Goal: Obtain resource: Obtain resource

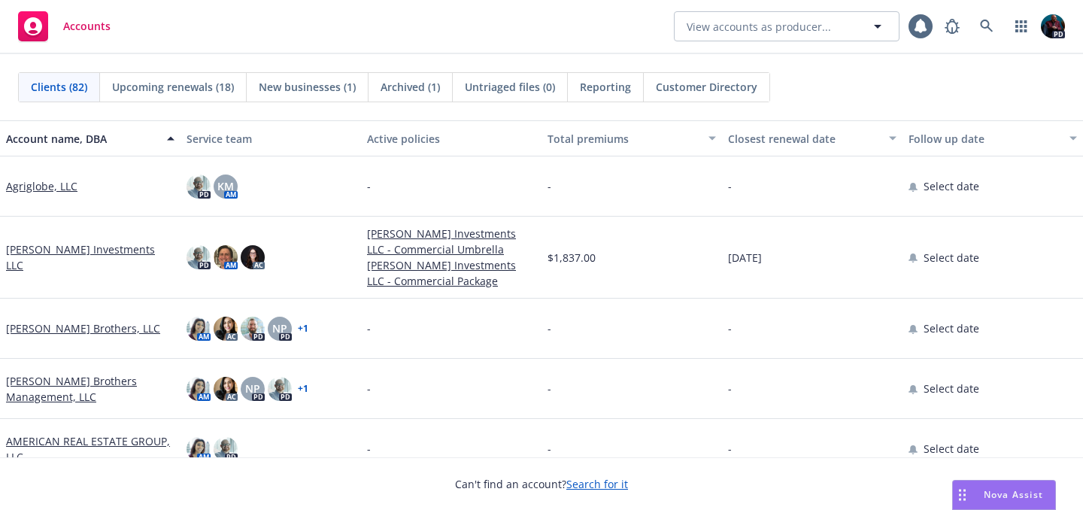
click at [996, 492] on span "Nova Assist" at bounding box center [1012, 494] width 59 height 13
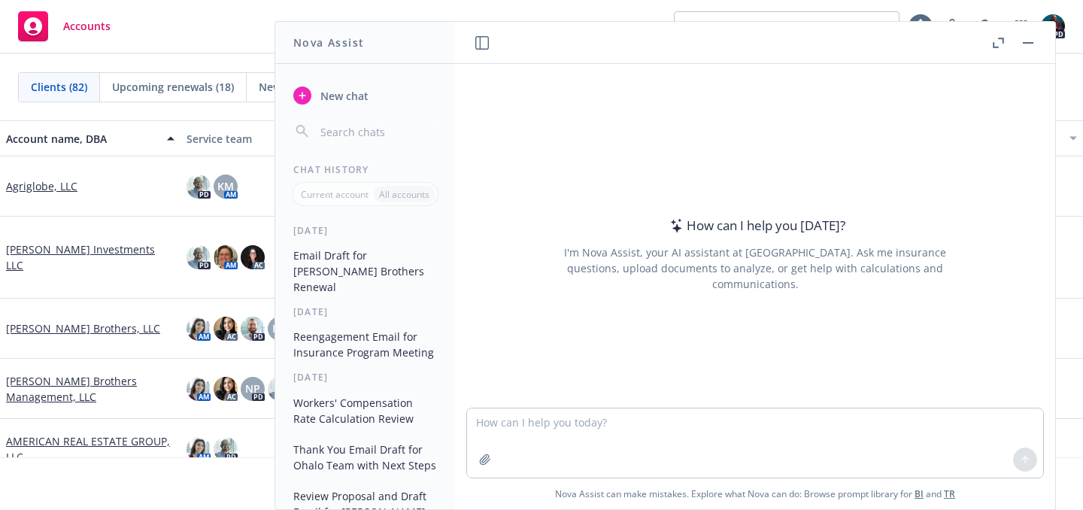
click at [332, 261] on button "Email Draft for [PERSON_NAME] Brothers Renewal" at bounding box center [365, 271] width 156 height 56
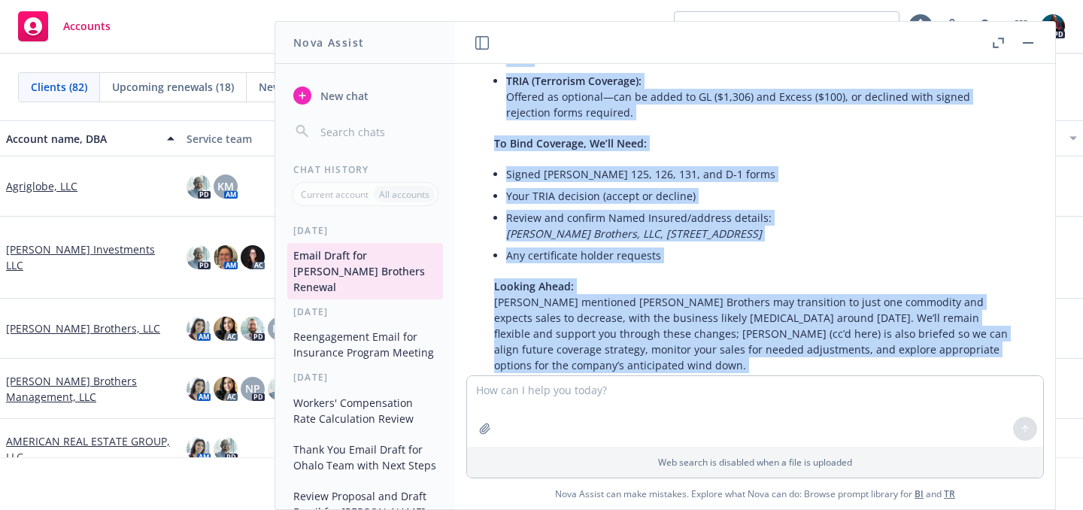
scroll to position [1113, 0]
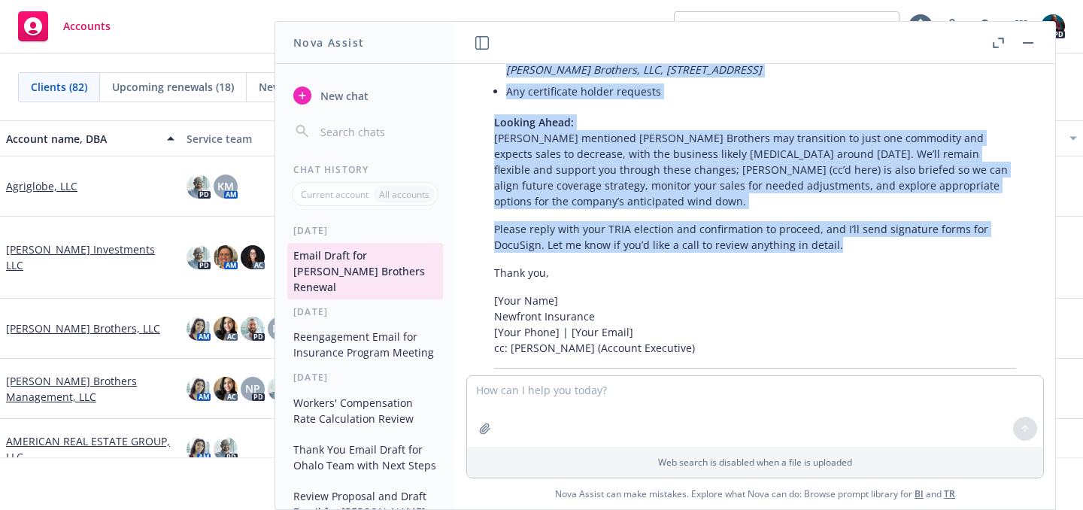
drag, startPoint x: 494, startPoint y: 81, endPoint x: 848, endPoint y: 170, distance: 365.1
copy div "Loremip: Dolorsitam Consecte, ADI – Elitsed Doeiusmo & Temp Incid (16/77/0044–1…"
